Goal: Information Seeking & Learning: Learn about a topic

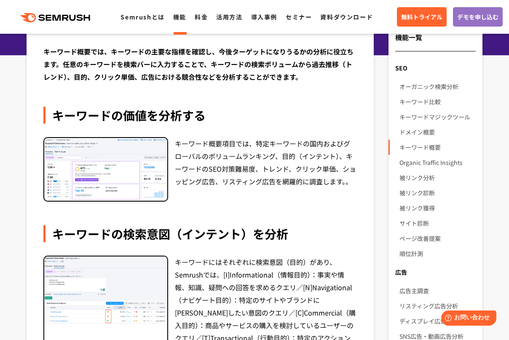
scroll to position [42, 0]
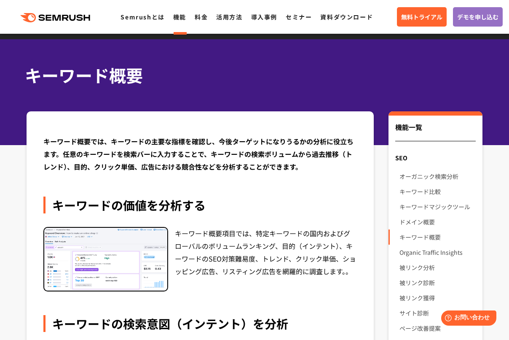
scroll to position [0, 0]
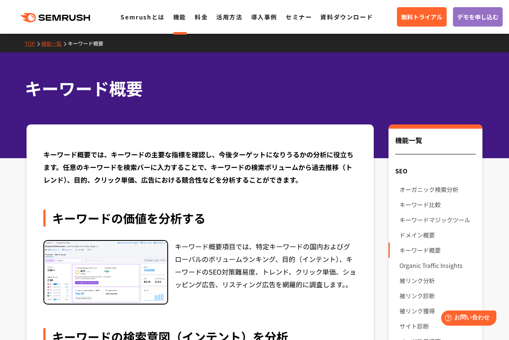
click at [10, 14] on icon ".cls {fill: #FF642D;}" at bounding box center [55, 17] width 95 height 9
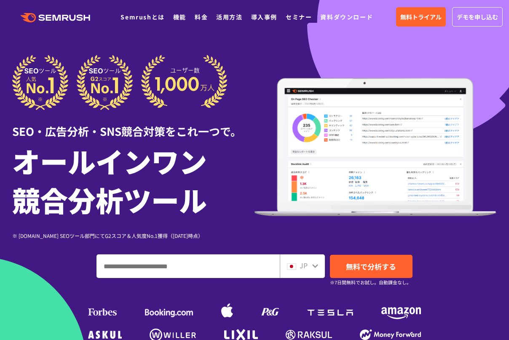
click at [86, 257] on div "JP 無料で分析する ※7日間無料でお試し。自動課金なし。" at bounding box center [254, 266] width 485 height 24
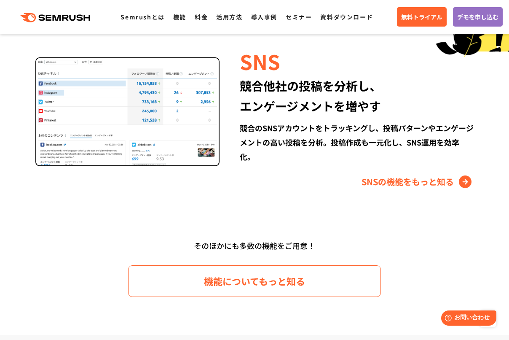
scroll to position [1139, 0]
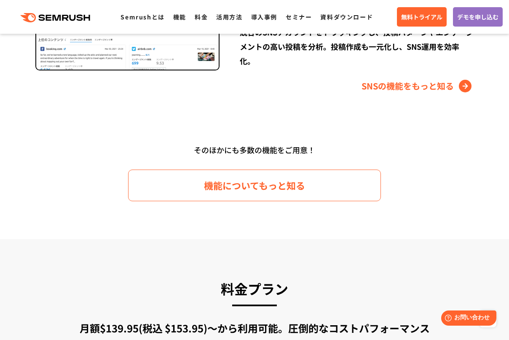
scroll to position [1181, 0]
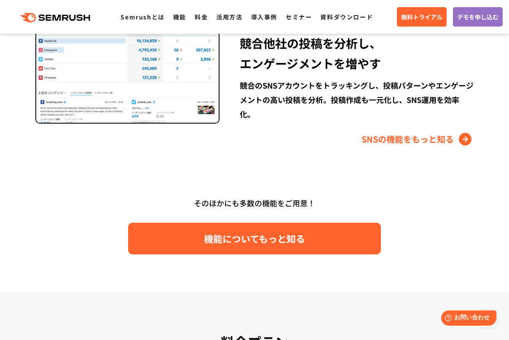
click at [315, 243] on link "機能についてもっと知る" at bounding box center [254, 239] width 253 height 32
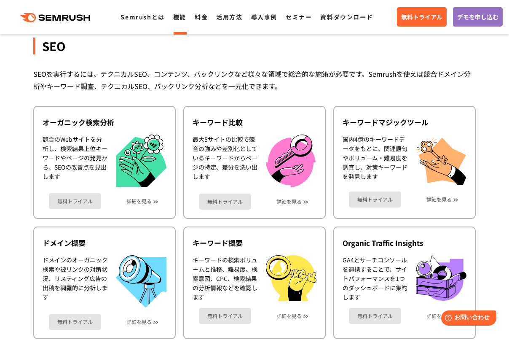
scroll to position [169, 0]
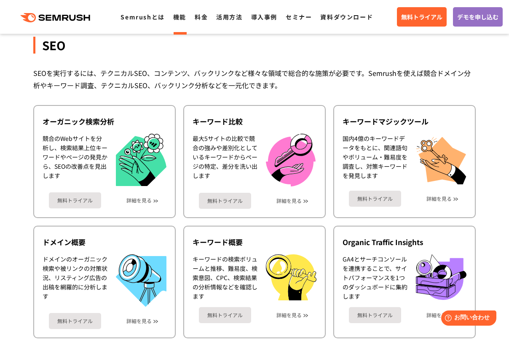
click at [205, 94] on div "SEO SEOを実行するには、テクニカルSEO、コンテンツ、バックリンクなど様々な領域で総合的な施策が必要です。Semrushを使えば競合ドメイン分析やキーワ…" at bounding box center [254, 308] width 443 height 577
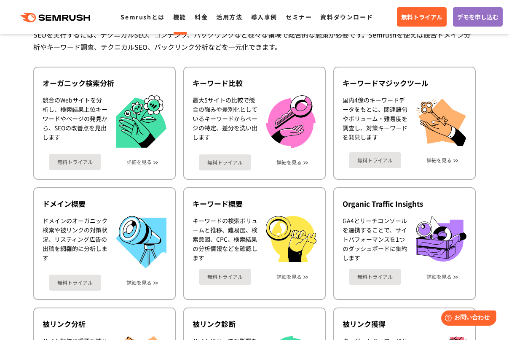
scroll to position [211, 0]
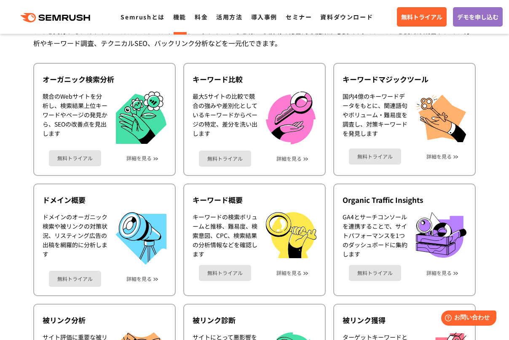
click at [152, 55] on div "SEO SEOを実行するには、テクニカルSEO、コンテンツ、バックリンクなど様々な領域で総合的な施策が必要です。Semrushを使えば競合ドメイン分析やキーワ…" at bounding box center [254, 266] width 443 height 577
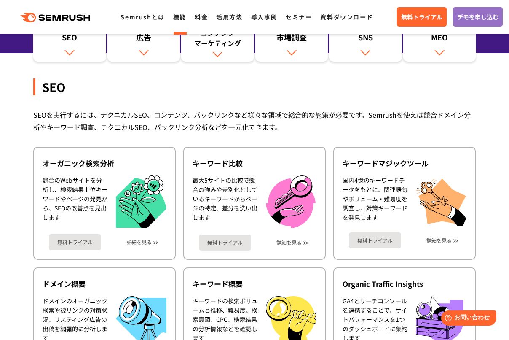
scroll to position [127, 0]
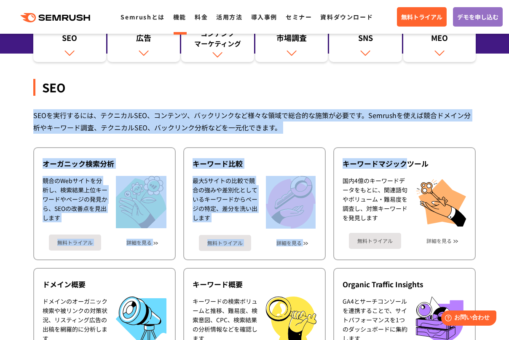
drag, startPoint x: 33, startPoint y: 116, endPoint x: 405, endPoint y: 134, distance: 372.4
click at [350, 132] on div "SEOを実行するには、テクニカルSEO、コンテンツ、バックリンクなど様々な領域で総合的な施策が必要です。Semrushを使えば競合ドメイン分析やキーワード調査…" at bounding box center [254, 121] width 443 height 24
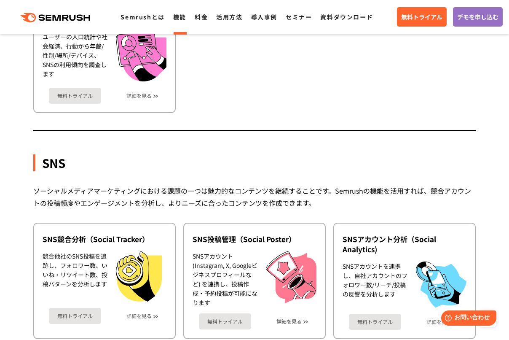
scroll to position [1645, 0]
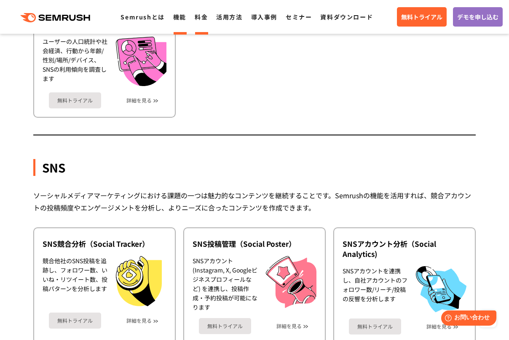
click at [196, 21] on link "料金" at bounding box center [201, 17] width 13 height 8
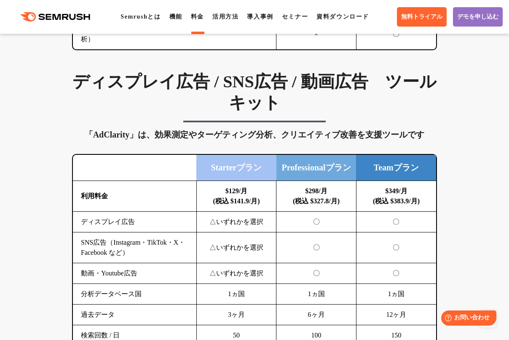
scroll to position [1223, 0]
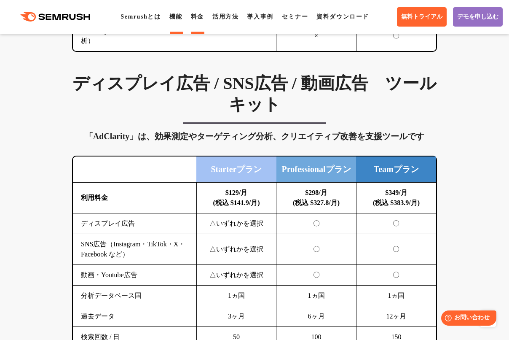
click at [183, 20] on link "機能" at bounding box center [176, 16] width 13 height 6
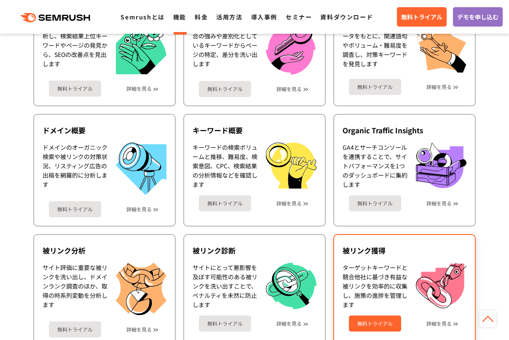
scroll to position [295, 0]
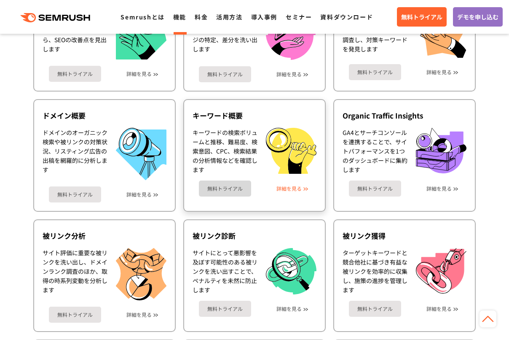
click at [300, 189] on link "詳細を見る" at bounding box center [289, 189] width 25 height 6
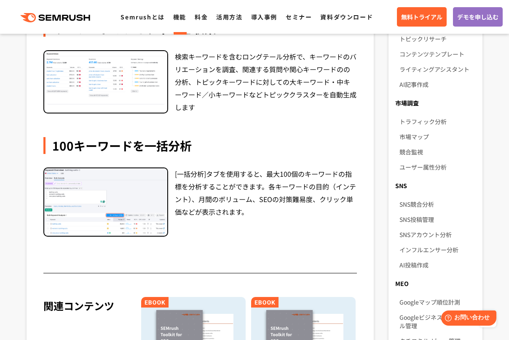
scroll to position [464, 0]
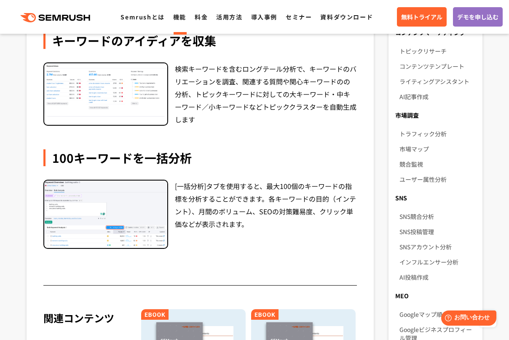
click at [151, 203] on img at bounding box center [105, 214] width 123 height 67
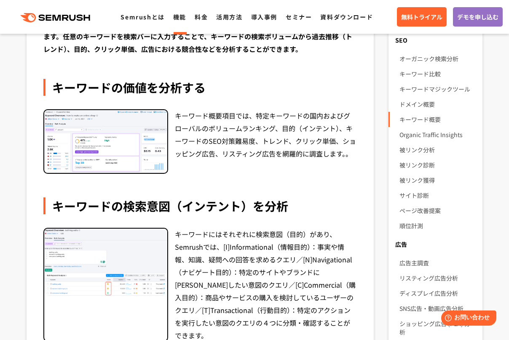
scroll to position [84, 0]
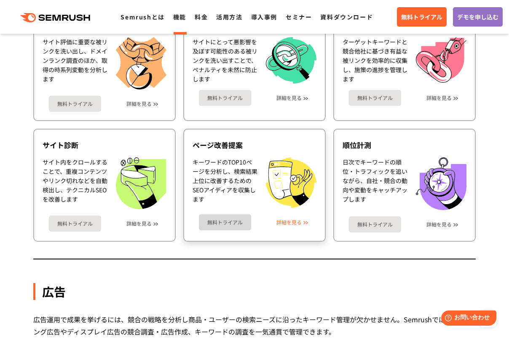
click at [292, 221] on link "詳細を見る" at bounding box center [289, 222] width 25 height 6
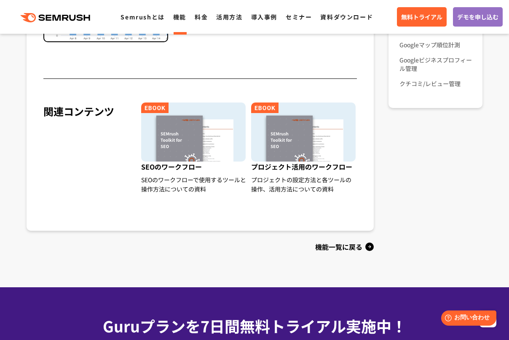
scroll to position [759, 0]
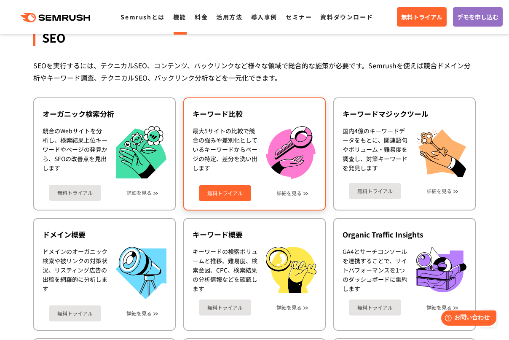
scroll to position [175, 0]
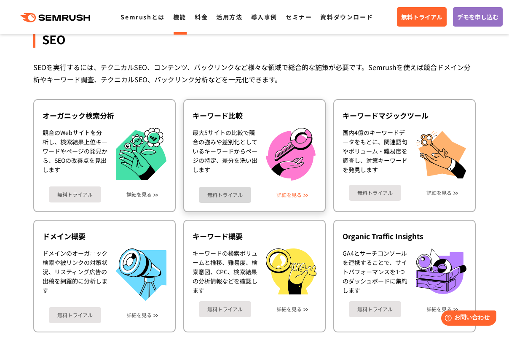
click at [287, 192] on link "詳細を見る" at bounding box center [289, 195] width 25 height 6
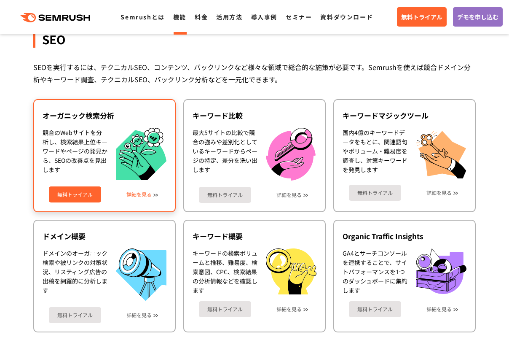
click at [146, 192] on link "詳細を見る" at bounding box center [139, 194] width 25 height 6
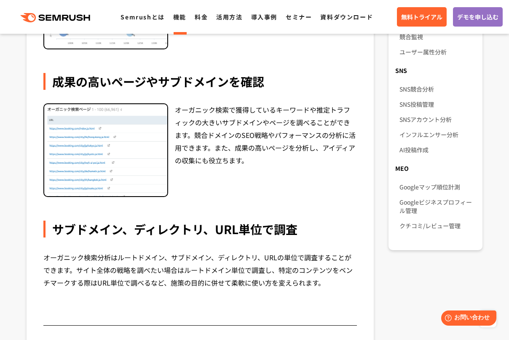
scroll to position [590, 0]
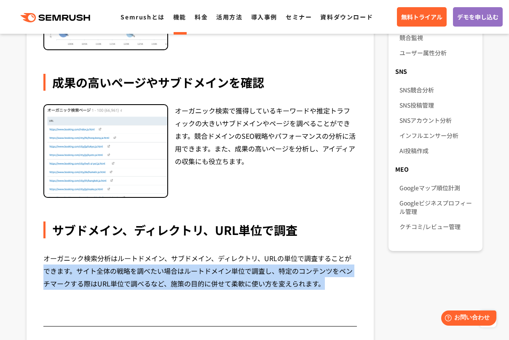
drag, startPoint x: 326, startPoint y: 286, endPoint x: 41, endPoint y: 274, distance: 285.8
click at [41, 274] on div "SEOを成功に導くためには競合分析が欠かせません。オーガニック検索分析は競合サイトがオーガニック検索で獲得しているキーワードを明らかにするツールです。競合サイ…" at bounding box center [201, 6] width 348 height 944
click at [40, 273] on div "SEOを成功に導くためには競合分析が欠かせません。オーガニック検索分析は競合サイトがオーガニック検索で獲得しているキーワードを明らかにするツールです。競合サイ…" at bounding box center [201, 6] width 348 height 944
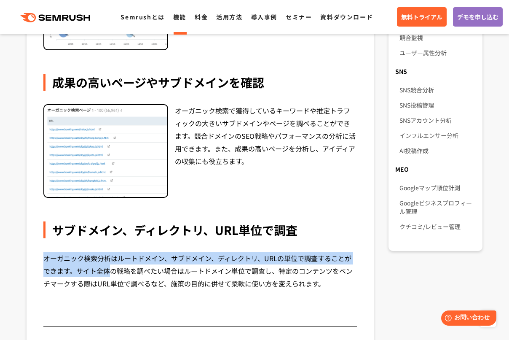
drag, startPoint x: 42, startPoint y: 259, endPoint x: 108, endPoint y: 272, distance: 67.0
click at [108, 272] on div "SEOを成功に導くためには競合分析が欠かせません。オーガニック検索分析は競合サイトがオーガニック検索で獲得しているキーワードを明らかにするツールです。競合サイ…" at bounding box center [201, 6] width 348 height 944
click at [108, 272] on div "オーガニック検索分析はルートドメイン、サブドメイン、ディレクトリ、URLの単位で調査することができます。サイト全体の戦略を調べたい場合はルートドメイン単位で調…" at bounding box center [200, 271] width 314 height 38
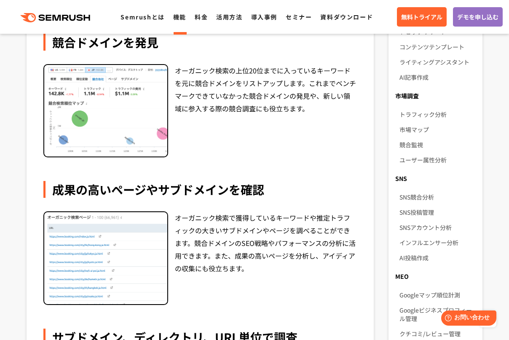
scroll to position [464, 0]
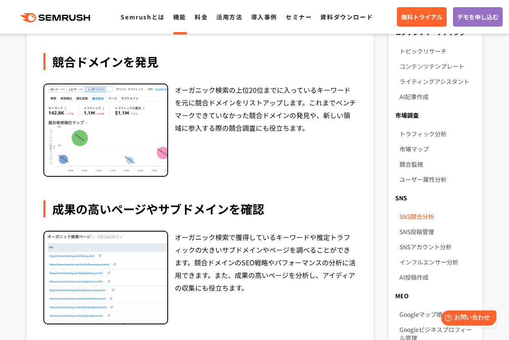
click at [433, 209] on link "SNS競合分析" at bounding box center [438, 216] width 76 height 15
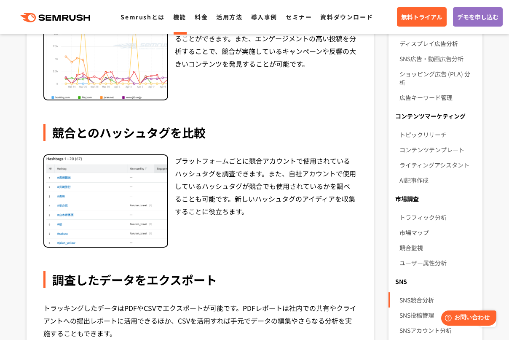
scroll to position [380, 0]
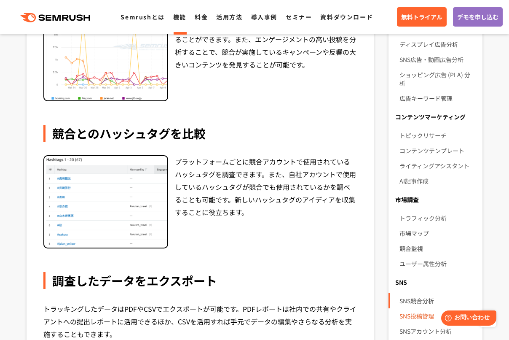
click at [406, 310] on link "SNS投稿管理" at bounding box center [438, 315] width 76 height 15
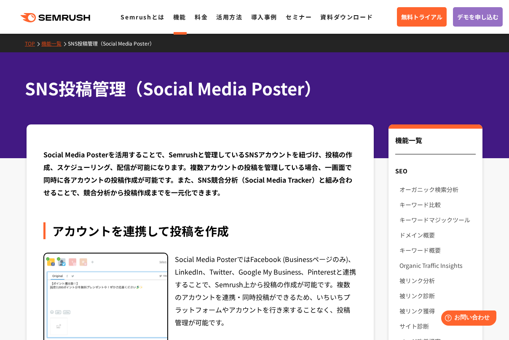
drag, startPoint x: 455, startPoint y: 186, endPoint x: 369, endPoint y: 202, distance: 87.5
click at [455, 186] on link "オーガニック検索分析" at bounding box center [438, 189] width 76 height 15
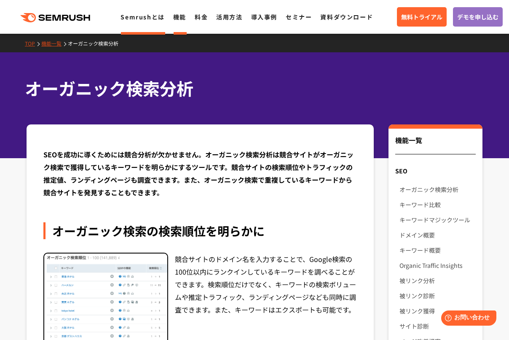
click at [160, 20] on link "Semrushとは" at bounding box center [143, 17] width 44 height 8
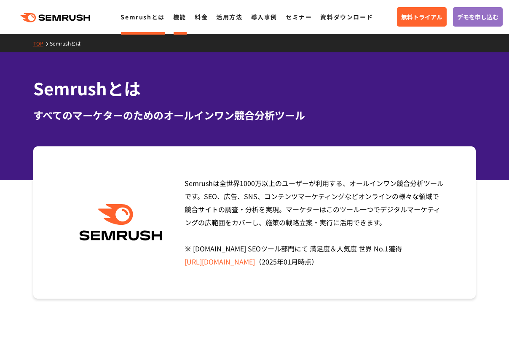
click at [179, 21] on link "機能" at bounding box center [179, 17] width 13 height 8
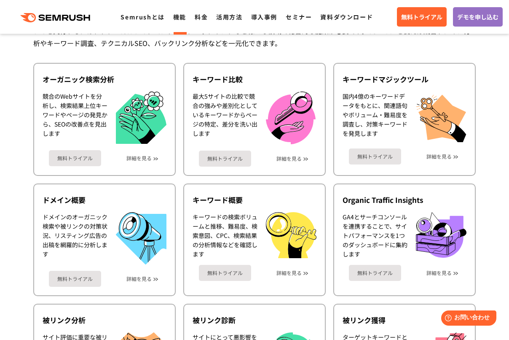
scroll to position [169, 0]
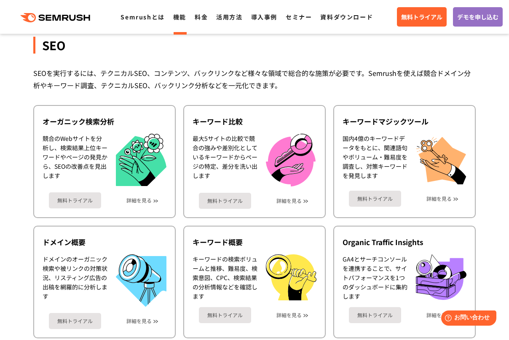
click at [181, 19] on link "機能" at bounding box center [179, 17] width 13 height 8
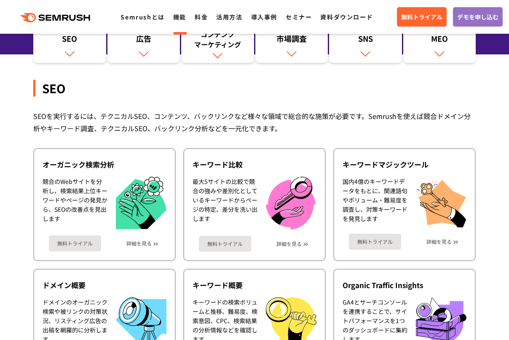
scroll to position [127, 0]
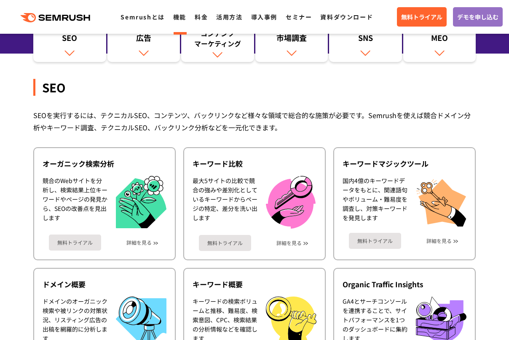
click at [193, 18] on ul "Semrushとは 機能 料金 活用方法 導入事例 セミナー 資料ダウンロード" at bounding box center [251, 16] width 261 height 11
click at [201, 18] on link "料金" at bounding box center [201, 17] width 13 height 8
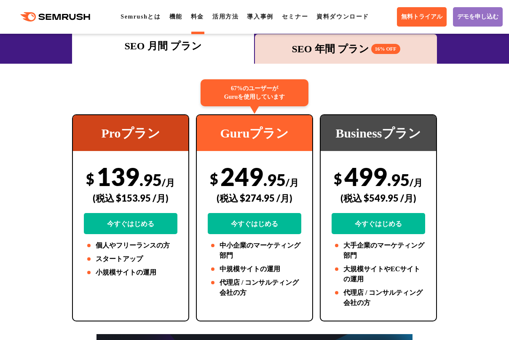
scroll to position [169, 0]
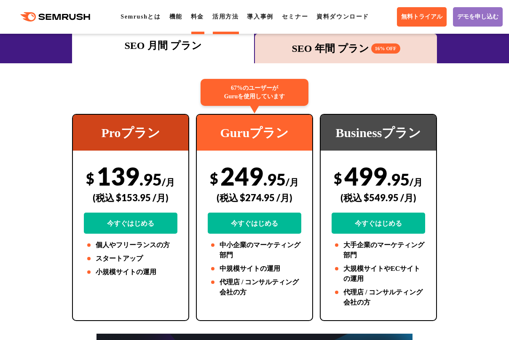
click at [229, 13] on link "活用方法" at bounding box center [226, 16] width 26 height 6
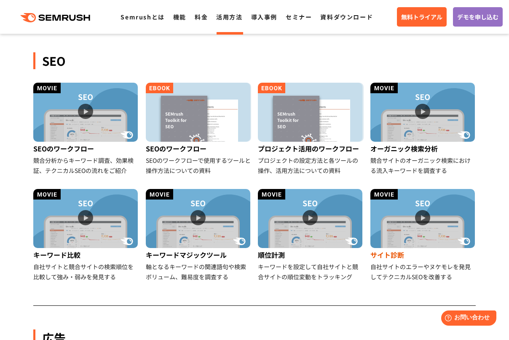
scroll to position [169, 0]
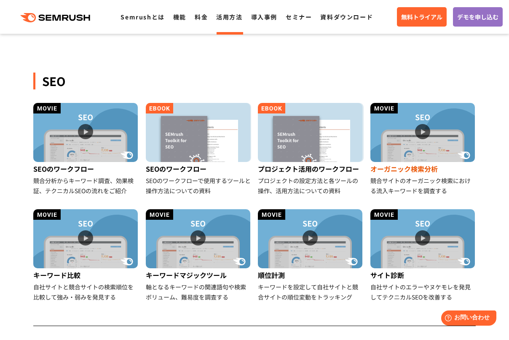
click at [386, 171] on div "オーガニック検索分析" at bounding box center [424, 168] width 106 height 13
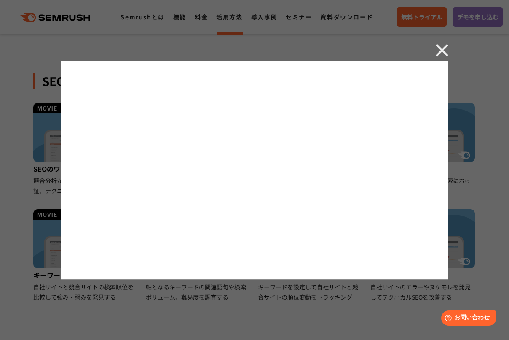
click at [445, 48] on img at bounding box center [442, 50] width 13 height 13
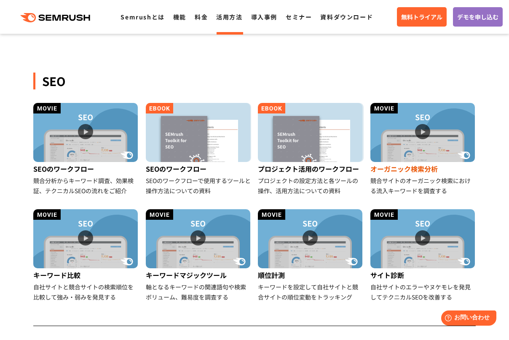
click at [457, 179] on div "競合サイトのオーガニック検索における流入キーワードを調査する" at bounding box center [424, 185] width 106 height 20
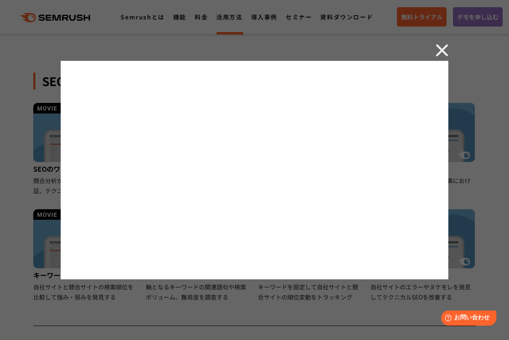
click at [447, 51] on img at bounding box center [442, 50] width 13 height 13
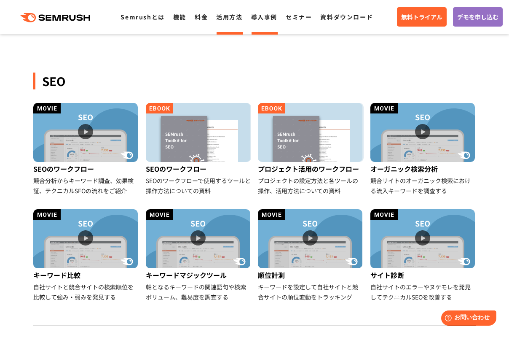
click at [261, 17] on link "導入事例" at bounding box center [264, 17] width 26 height 8
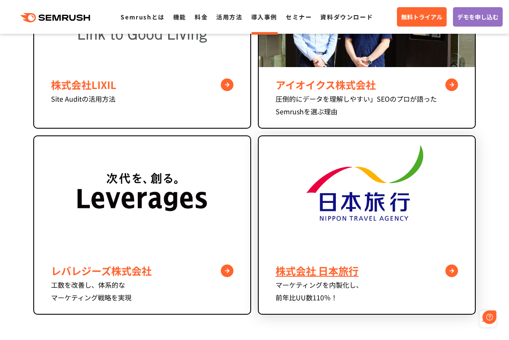
scroll to position [717, 0]
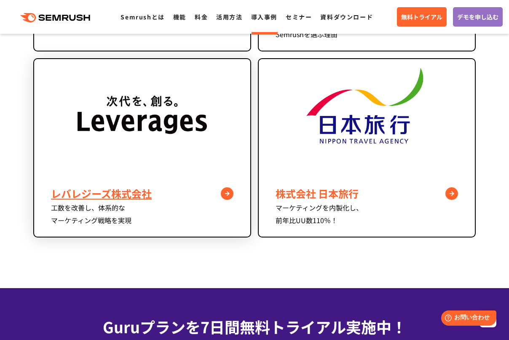
click at [152, 195] on div "レバレジーズ株式会社" at bounding box center [142, 193] width 183 height 15
